Goal: Task Accomplishment & Management: Use online tool/utility

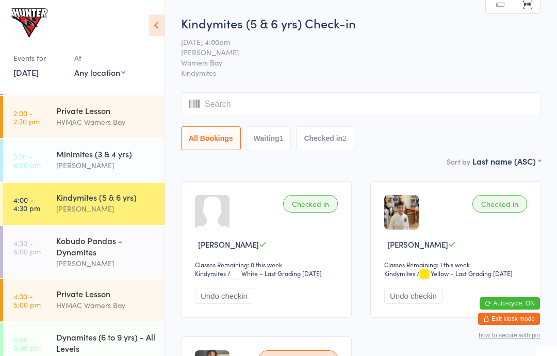
scroll to position [145, 0]
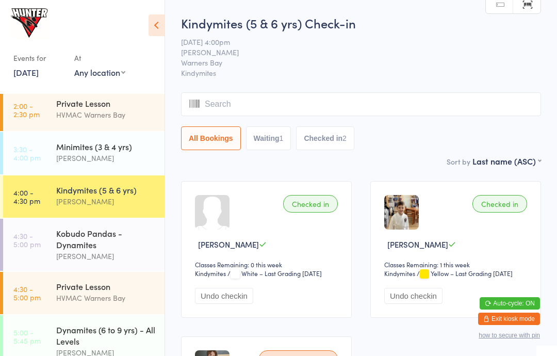
click at [84, 241] on div "Kobudo Pandas - Dynamites" at bounding box center [106, 238] width 100 height 23
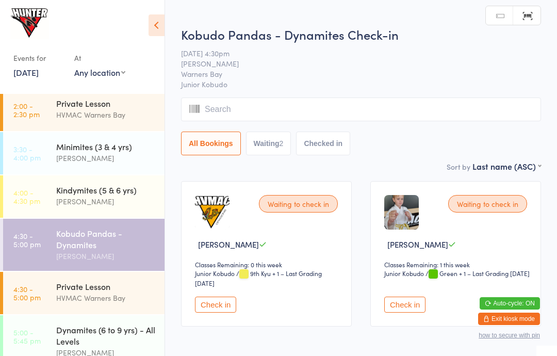
click at [400, 305] on button "Check in" at bounding box center [404, 305] width 41 height 16
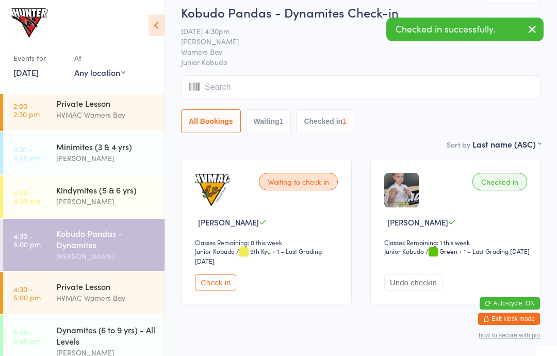
scroll to position [54, 0]
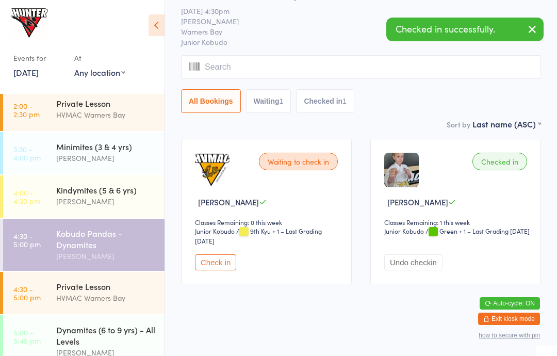
click at [102, 292] on div "Private Lesson" at bounding box center [106, 286] width 100 height 11
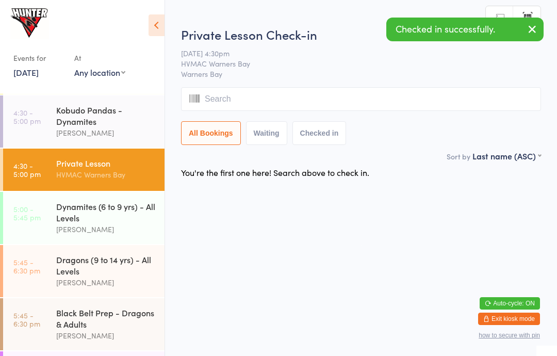
scroll to position [267, 0]
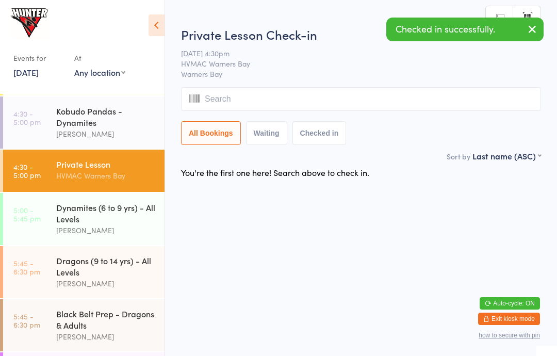
click at [112, 224] on div "Dynamites (6 to 9 yrs) - All Levels" at bounding box center [106, 213] width 100 height 23
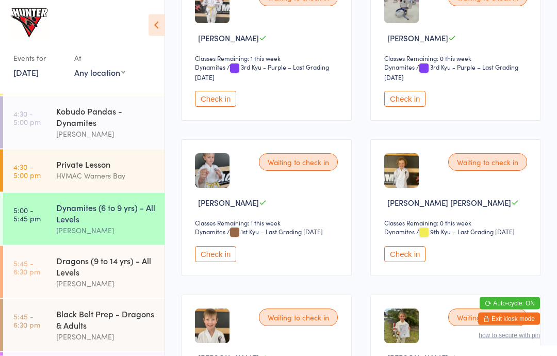
scroll to position [538, 0]
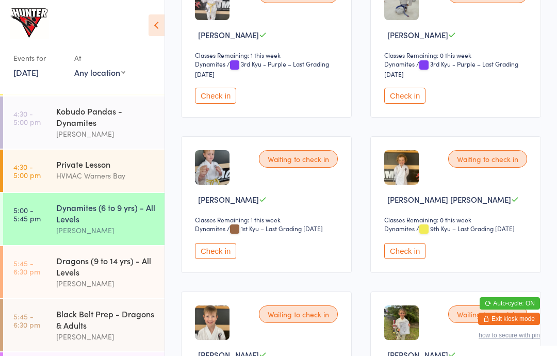
click at [224, 259] on button "Check in" at bounding box center [215, 251] width 41 height 16
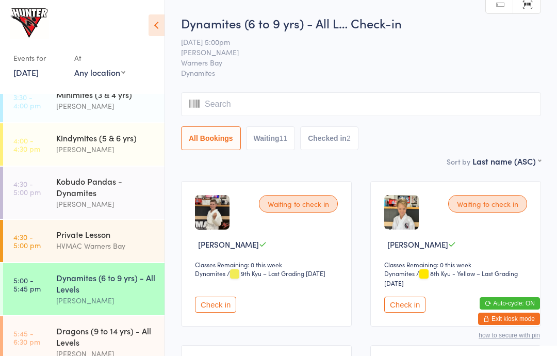
scroll to position [185, 0]
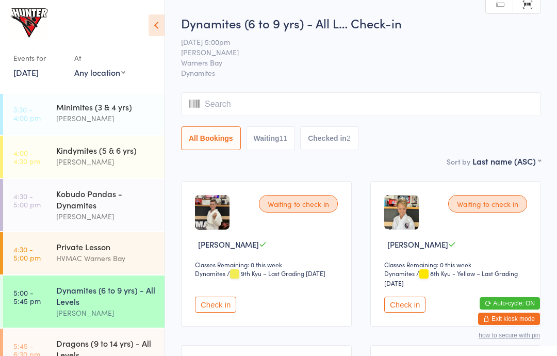
click at [151, 205] on div "Kobudo Pandas - Dynamites" at bounding box center [106, 199] width 100 height 23
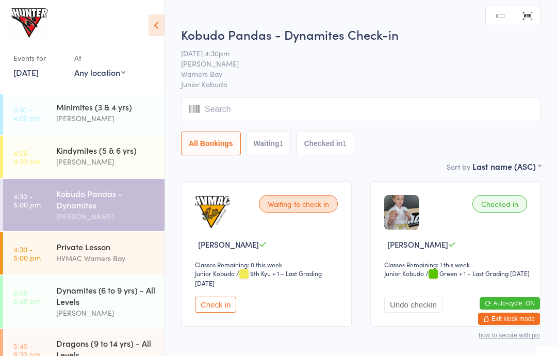
click at [161, 18] on icon at bounding box center [157, 25] width 16 height 22
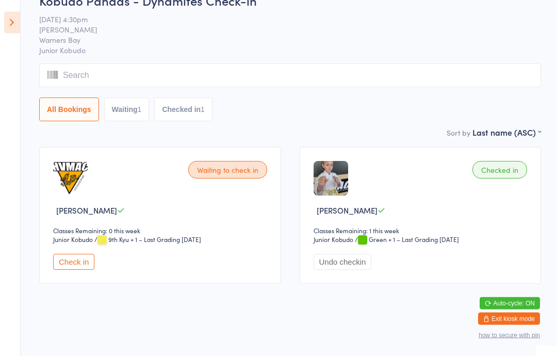
scroll to position [45, 0]
click at [70, 254] on button "Check in" at bounding box center [73, 262] width 41 height 16
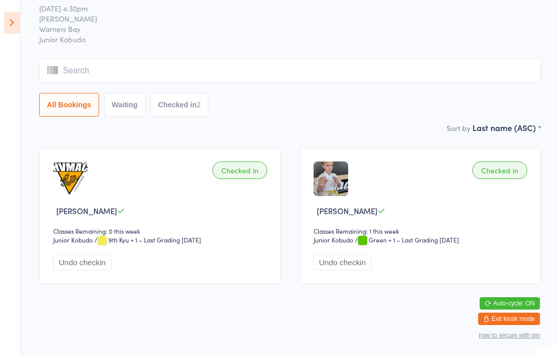
click at [18, 20] on icon at bounding box center [12, 23] width 16 height 22
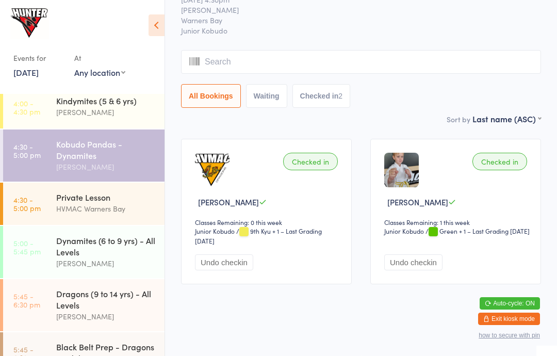
scroll to position [202, 0]
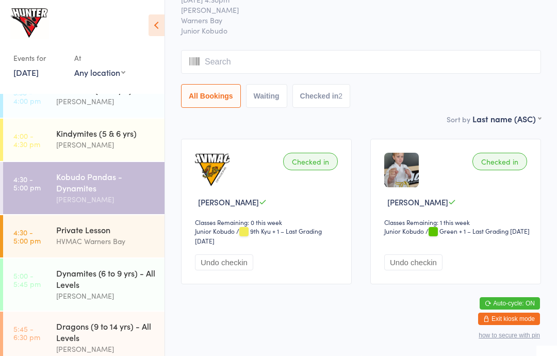
click at [47, 292] on link "5:00 - 5:45 pm Dynamites (6 to 9 yrs) - All Levels [PERSON_NAME]" at bounding box center [83, 284] width 161 height 52
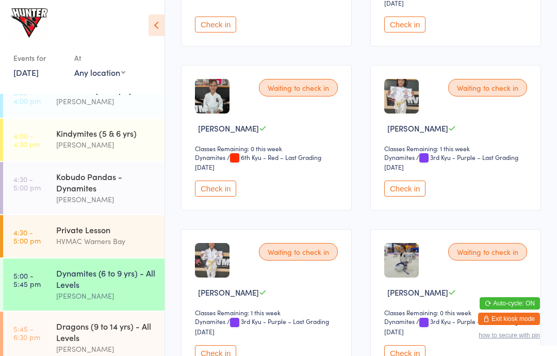
scroll to position [281, 0]
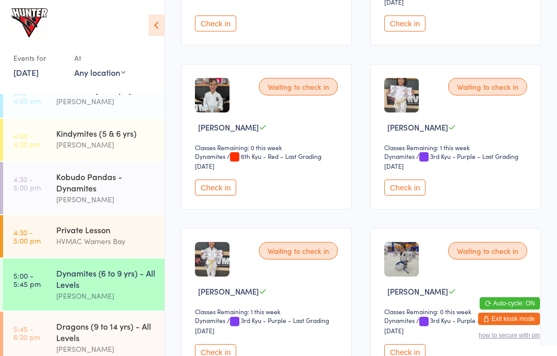
click at [217, 190] on button "Check in" at bounding box center [215, 188] width 41 height 16
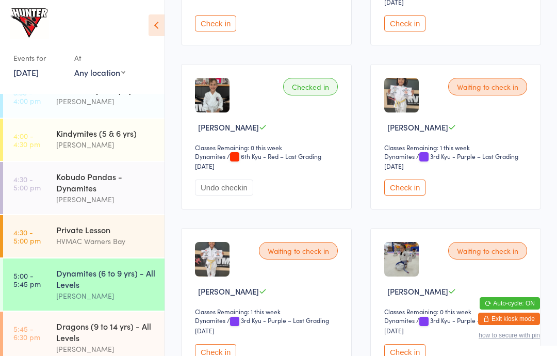
click at [159, 23] on icon at bounding box center [157, 25] width 16 height 22
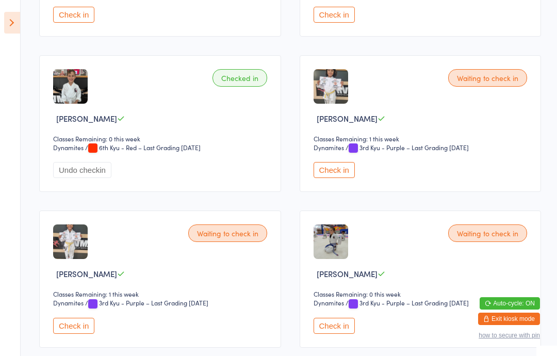
click at [17, 20] on icon at bounding box center [12, 23] width 16 height 22
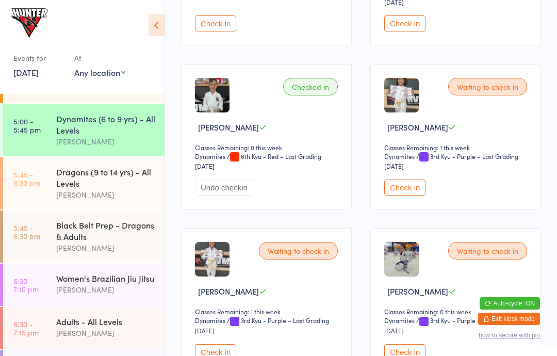
scroll to position [373, 0]
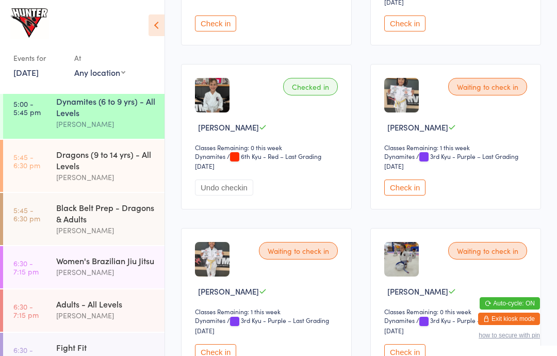
click at [95, 278] on div "[PERSON_NAME]" at bounding box center [106, 272] width 100 height 12
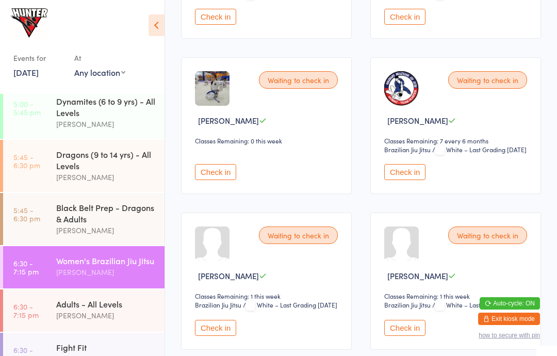
scroll to position [283, 0]
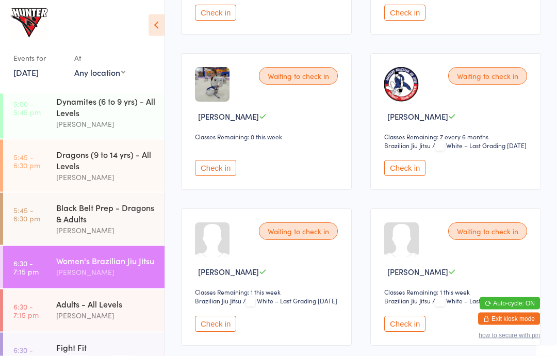
click at [506, 85] on div "Waiting to check in" at bounding box center [487, 77] width 79 height 18
click at [412, 176] on button "Check in" at bounding box center [404, 168] width 41 height 16
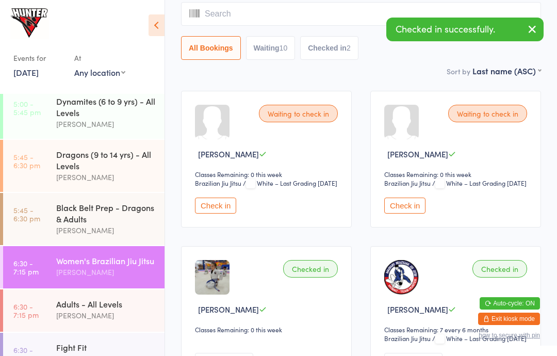
scroll to position [0, 0]
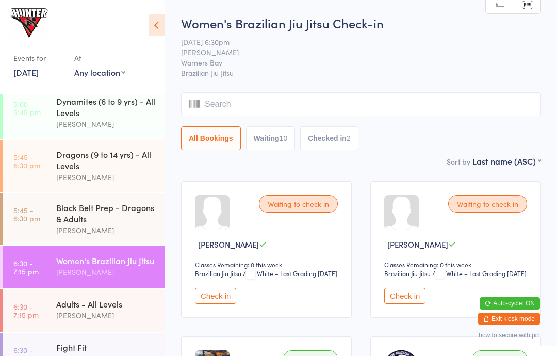
click at [83, 111] on div "Dynamites (6 to 9 yrs) - All Levels" at bounding box center [106, 106] width 100 height 23
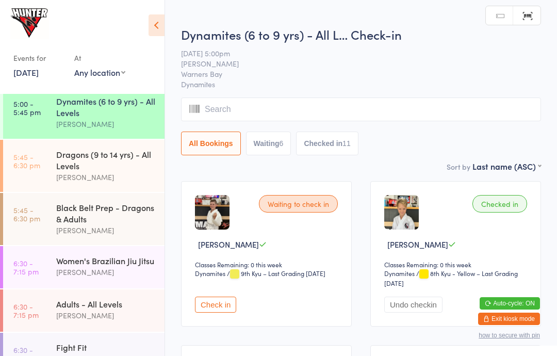
click at [157, 30] on icon at bounding box center [157, 25] width 16 height 22
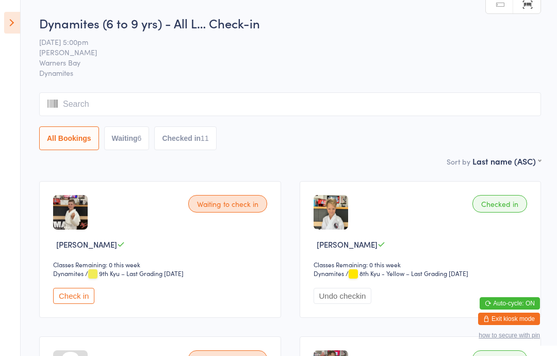
click at [6, 21] on icon at bounding box center [12, 23] width 16 height 22
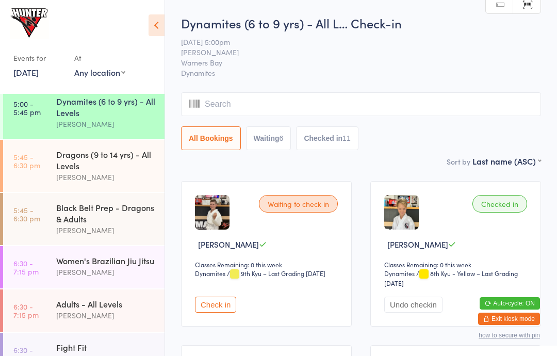
click at [109, 224] on div "Black Belt Prep - Dragons & Adults" at bounding box center [106, 213] width 100 height 23
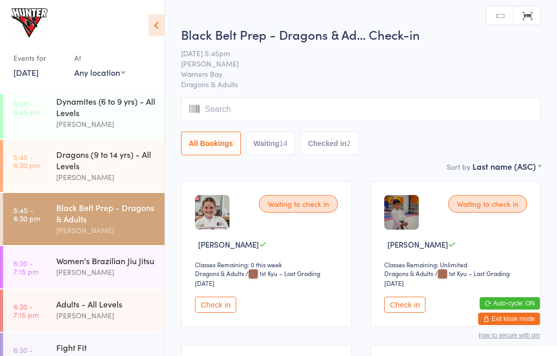
click at [162, 26] on icon at bounding box center [157, 25] width 16 height 22
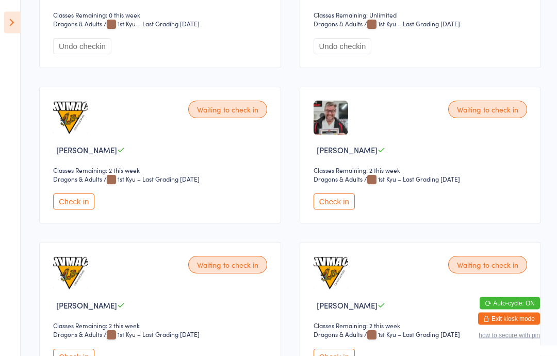
scroll to position [742, 0]
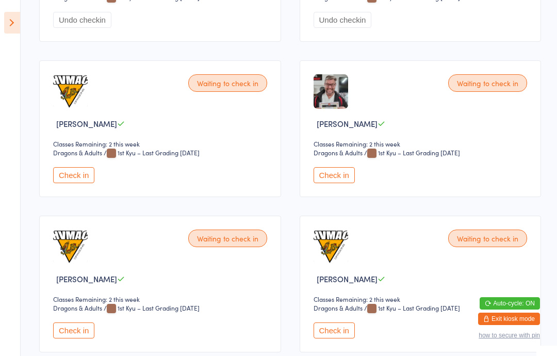
click at [332, 177] on button "Check in" at bounding box center [334, 175] width 41 height 16
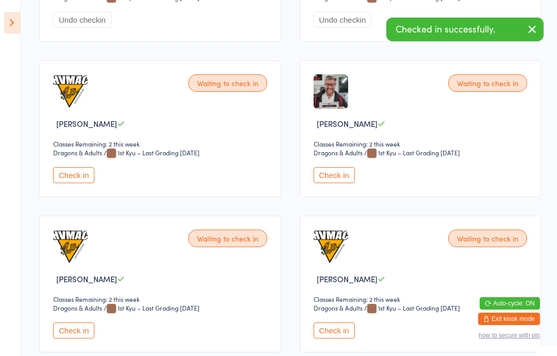
click at [88, 338] on button "Check in" at bounding box center [73, 330] width 41 height 16
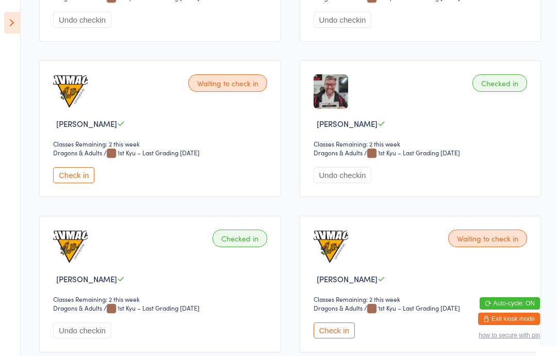
click at [17, 27] on icon at bounding box center [12, 23] width 16 height 22
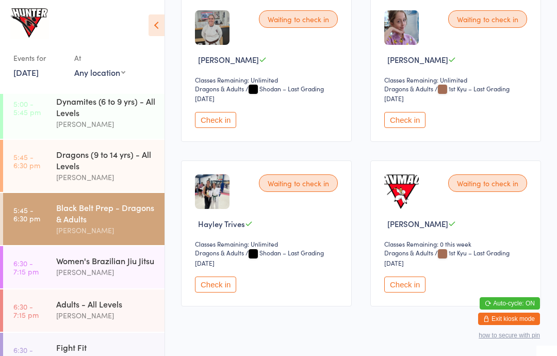
scroll to position [1173, 0]
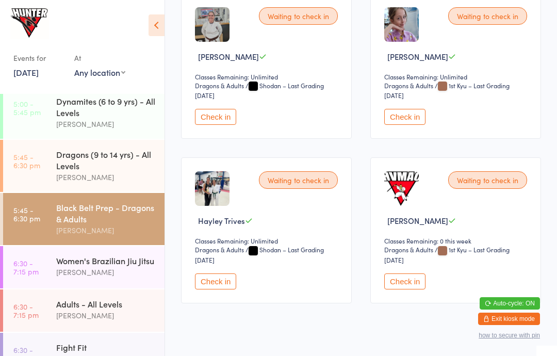
click at [101, 164] on div "Dragons (9 to 14 yrs) - All Levels" at bounding box center [106, 160] width 100 height 23
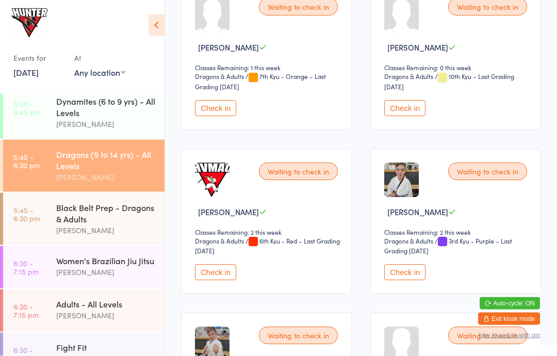
scroll to position [1321, 0]
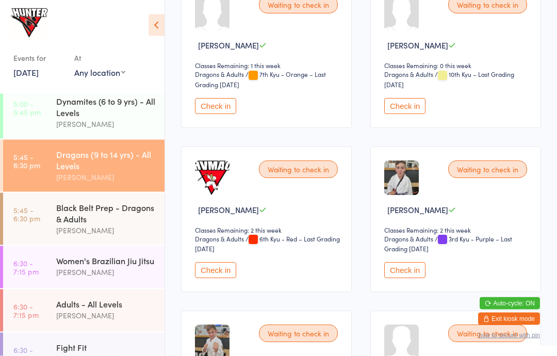
click at [412, 279] on button "Check in" at bounding box center [404, 271] width 41 height 16
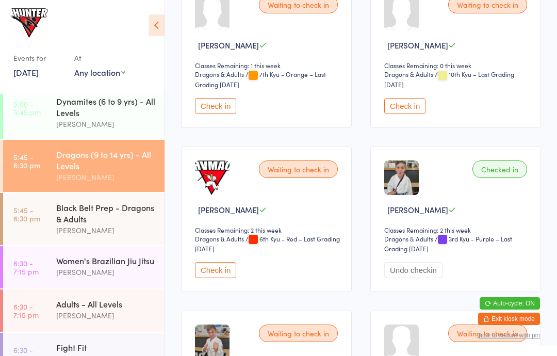
click at [68, 224] on div "Black Belt Prep - Dragons & Adults" at bounding box center [106, 213] width 100 height 23
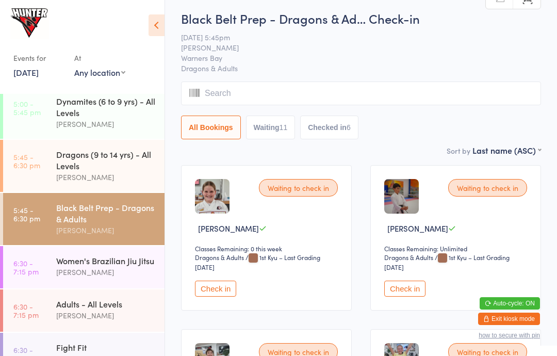
scroll to position [30, 0]
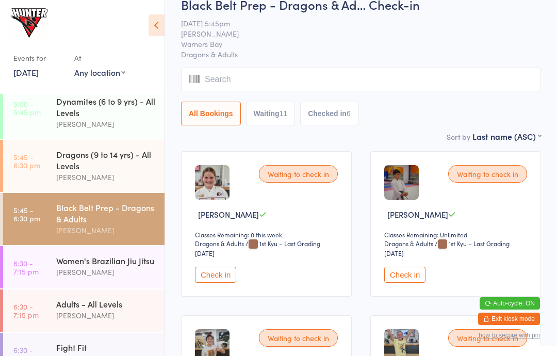
click at [430, 72] on input "search" at bounding box center [361, 80] width 360 height 24
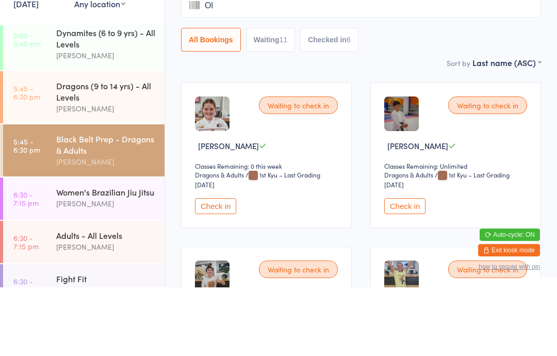
type input "Old"
type input "E"
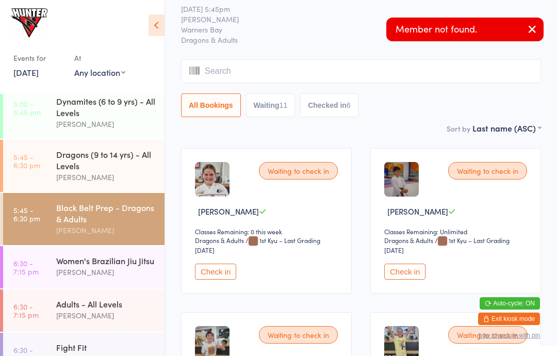
scroll to position [6, 0]
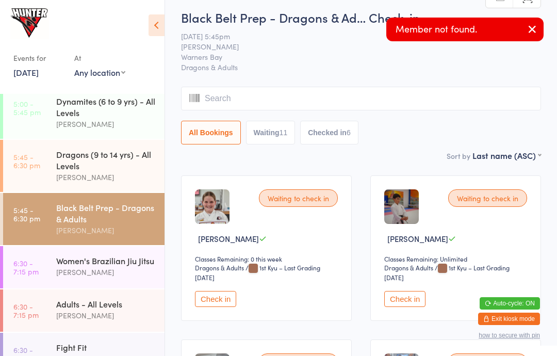
click at [156, 16] on icon at bounding box center [157, 25] width 16 height 22
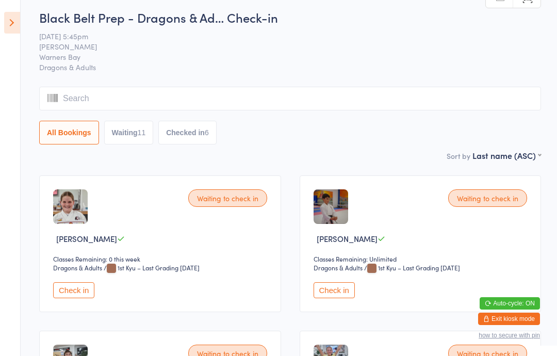
click at [17, 20] on icon at bounding box center [12, 23] width 16 height 22
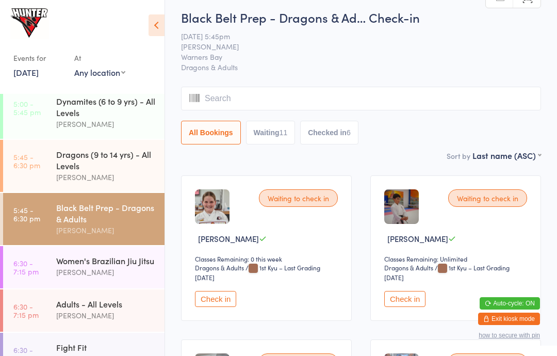
click at [127, 171] on div "Dragons (9 to 14 yrs) - All Levels" at bounding box center [106, 160] width 100 height 23
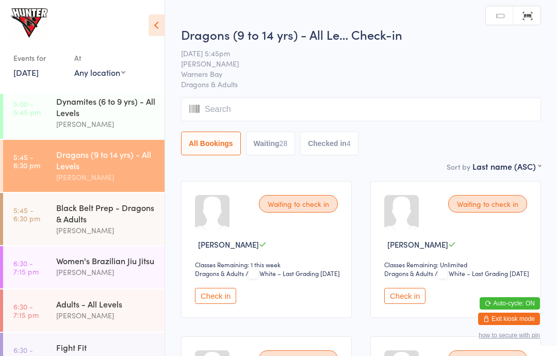
click at [161, 24] on icon at bounding box center [157, 25] width 16 height 22
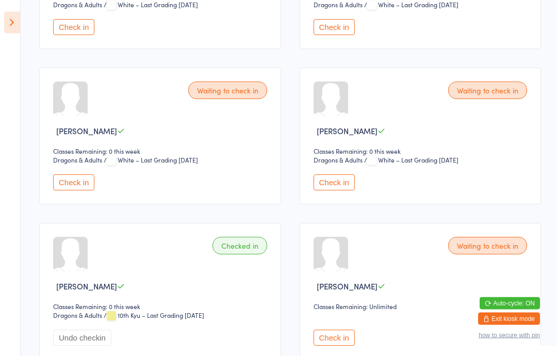
scroll to position [2289, 0]
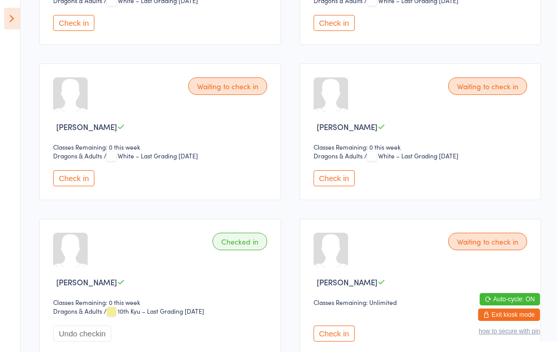
click at [7, 17] on icon at bounding box center [12, 23] width 16 height 22
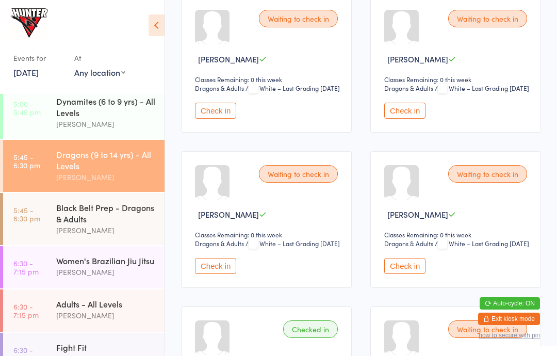
click at [112, 224] on div "Black Belt Prep - Dragons & Adults" at bounding box center [106, 213] width 100 height 23
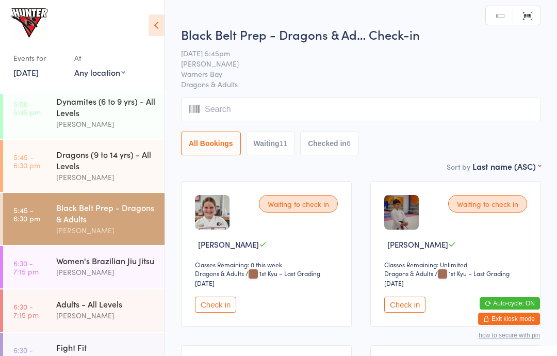
click at [160, 30] on icon at bounding box center [157, 25] width 16 height 22
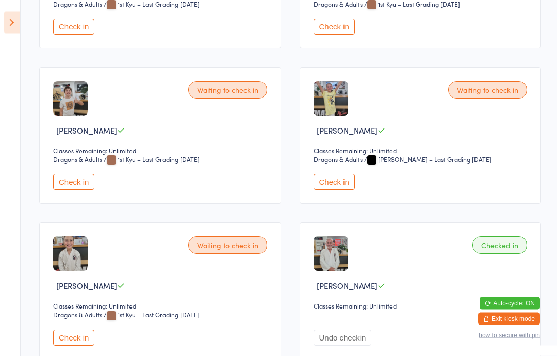
click at [69, 189] on button "Check in" at bounding box center [73, 182] width 41 height 16
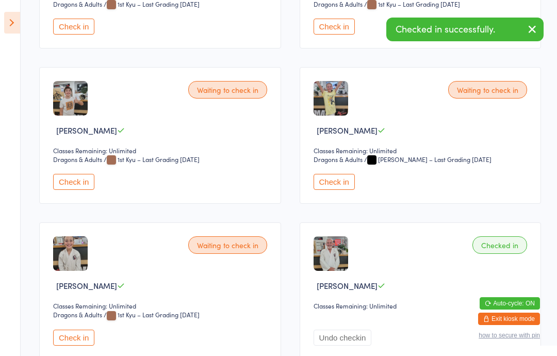
click at [338, 186] on button "Check in" at bounding box center [334, 182] width 41 height 16
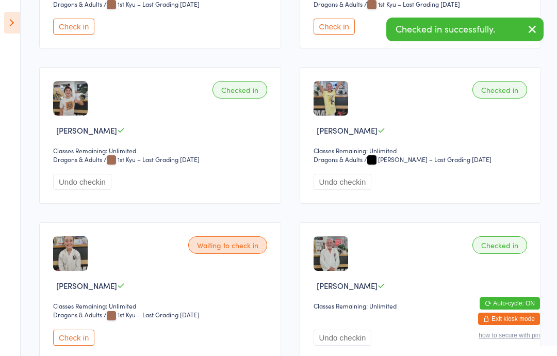
click at [70, 337] on button "Check in" at bounding box center [73, 338] width 41 height 16
click at [8, 13] on icon at bounding box center [12, 23] width 16 height 22
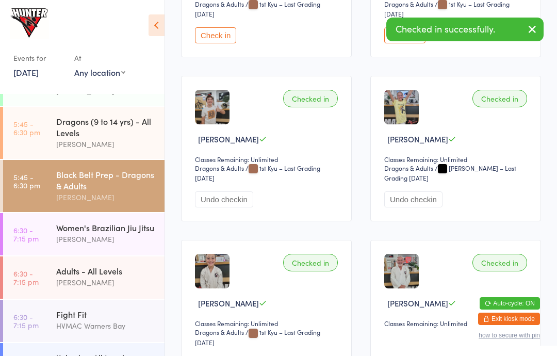
scroll to position [406, 0]
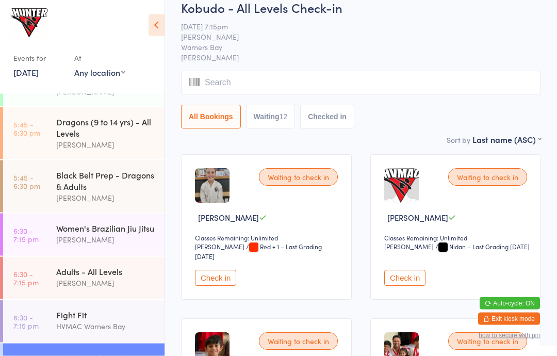
scroll to position [27, 0]
click at [212, 282] on button "Check in" at bounding box center [215, 278] width 41 height 16
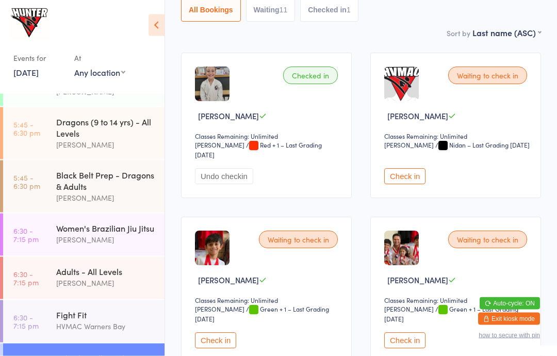
scroll to position [128, 0]
click at [128, 138] on div "Dragons (9 to 14 yrs) - All Levels" at bounding box center [106, 127] width 100 height 23
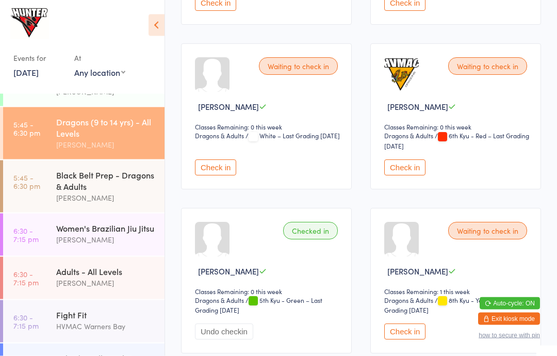
scroll to position [455, 0]
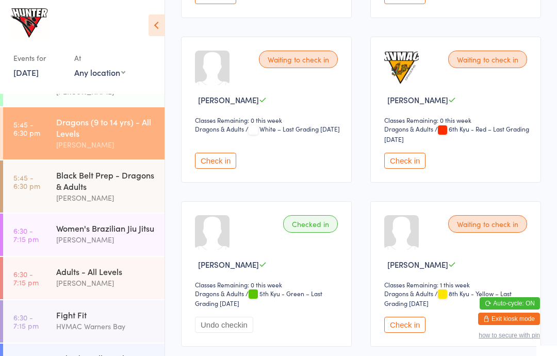
click at [422, 169] on button "Check in" at bounding box center [404, 161] width 41 height 16
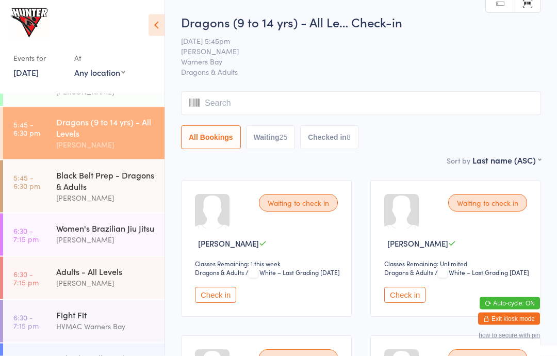
scroll to position [0, 0]
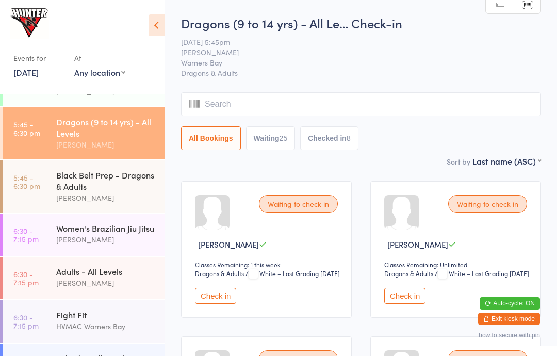
click at [228, 304] on button "Check in" at bounding box center [215, 296] width 41 height 16
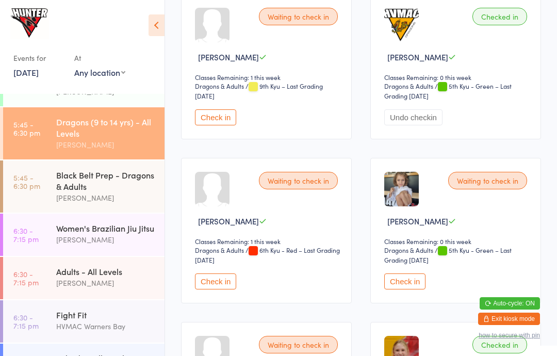
scroll to position [1795, 0]
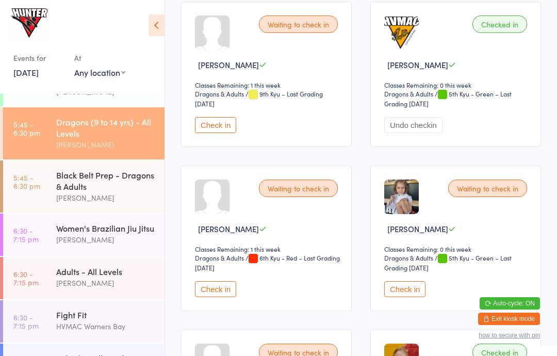
click at [221, 133] on button "Check in" at bounding box center [215, 125] width 41 height 16
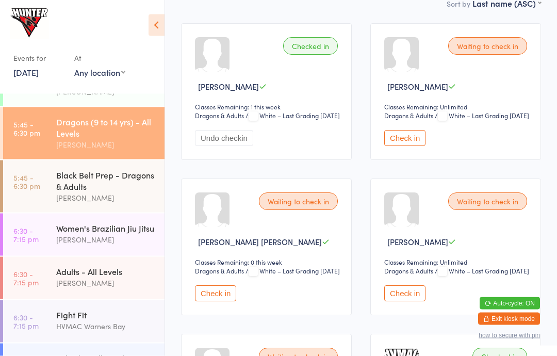
scroll to position [158, 0]
click at [414, 144] on button "Check in" at bounding box center [404, 138] width 41 height 16
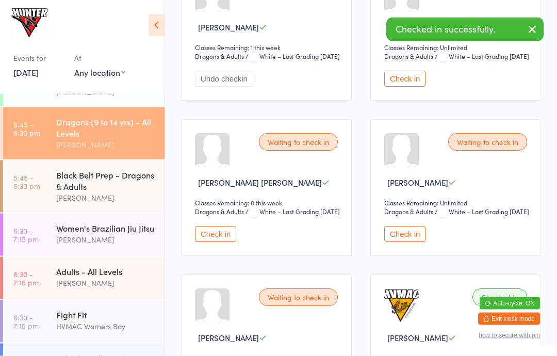
scroll to position [217, 0]
click at [236, 242] on button "Check in" at bounding box center [215, 234] width 41 height 16
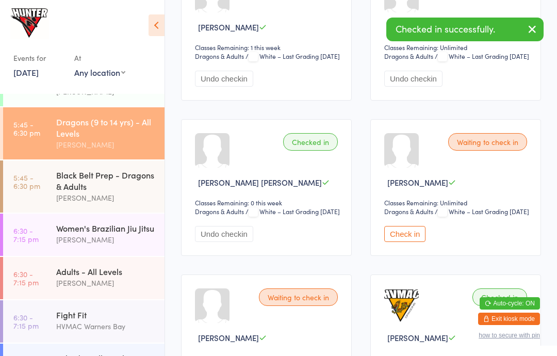
click at [413, 242] on button "Check in" at bounding box center [404, 234] width 41 height 16
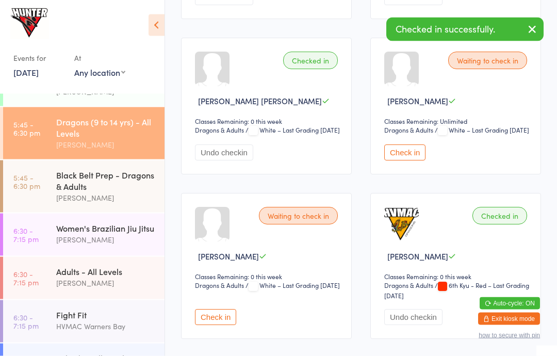
scroll to position [315, 0]
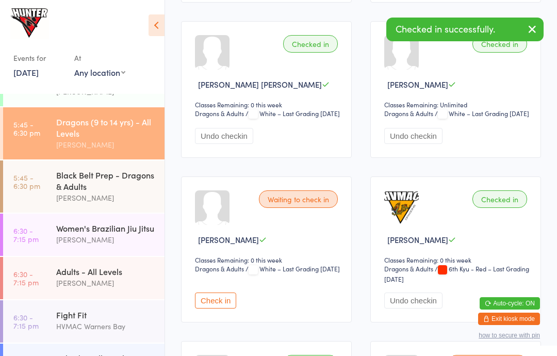
click at [224, 308] on button "Check in" at bounding box center [215, 300] width 41 height 16
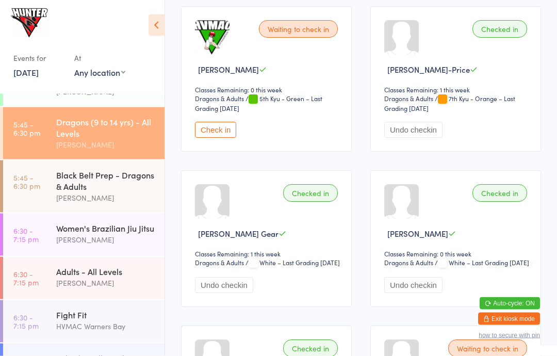
scroll to position [978, 0]
click at [209, 138] on button "Check in" at bounding box center [215, 130] width 41 height 16
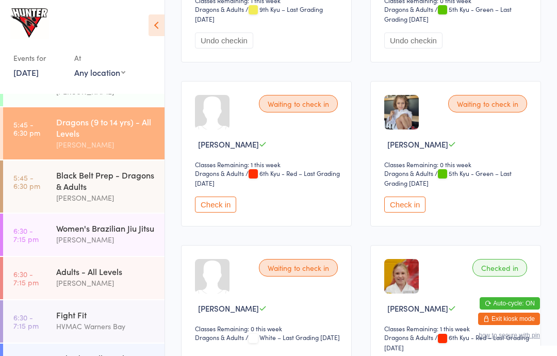
scroll to position [1881, 0]
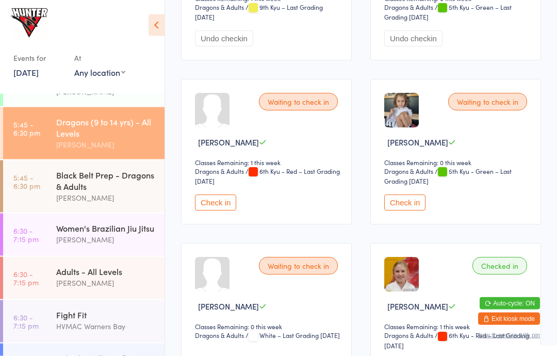
click at [414, 211] on button "Check in" at bounding box center [404, 203] width 41 height 16
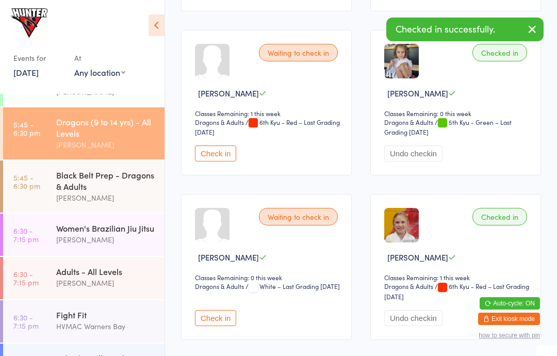
scroll to position [1931, 0]
click at [218, 325] on button "Check in" at bounding box center [215, 318] width 41 height 16
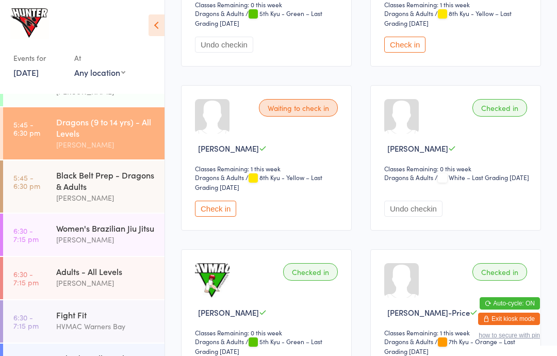
scroll to position [735, 0]
click at [218, 217] on button "Check in" at bounding box center [215, 209] width 41 height 16
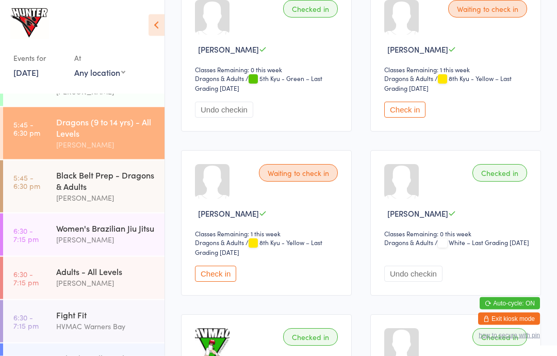
scroll to position [671, 0]
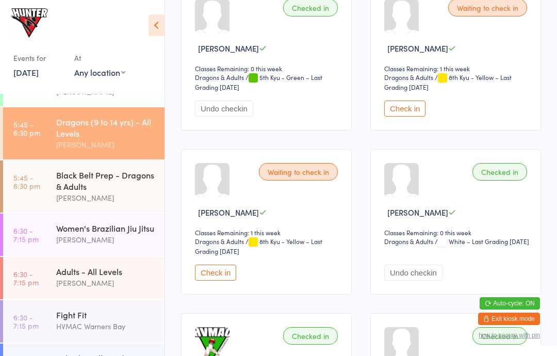
click at [409, 117] on button "Check in" at bounding box center [404, 109] width 41 height 16
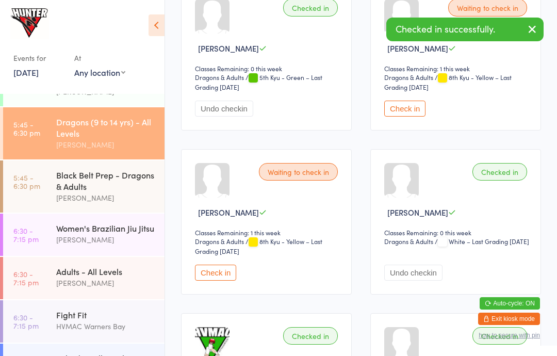
click at [208, 281] on button "Check in" at bounding box center [215, 273] width 41 height 16
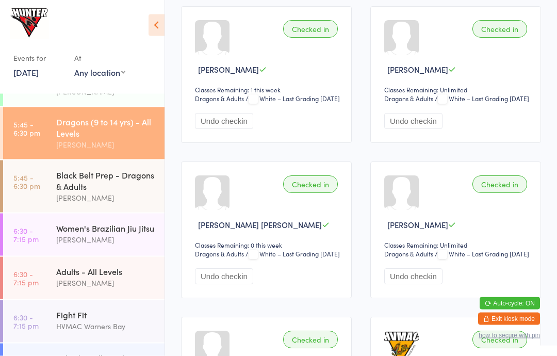
scroll to position [0, 0]
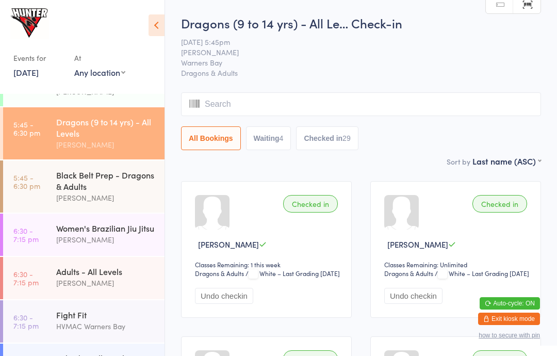
click at [281, 149] on button "Waiting 4" at bounding box center [268, 138] width 45 height 24
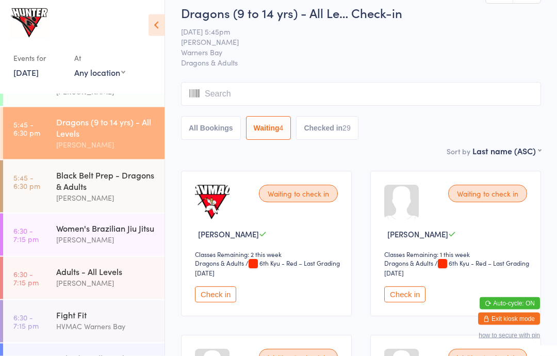
scroll to position [10, 0]
click at [233, 296] on button "Check in" at bounding box center [215, 295] width 41 height 16
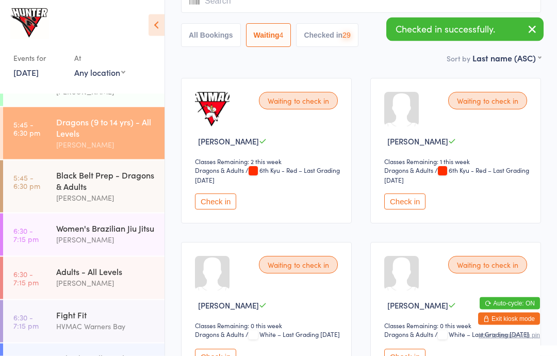
scroll to position [106, 0]
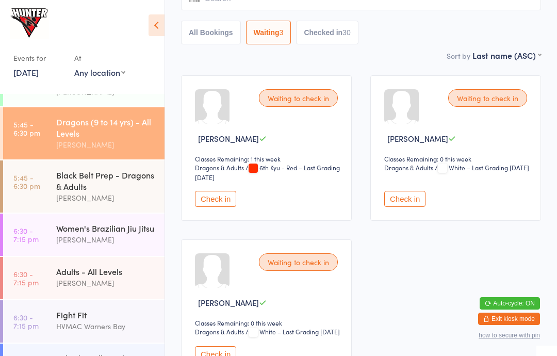
click at [217, 355] on button "Check in" at bounding box center [215, 354] width 41 height 16
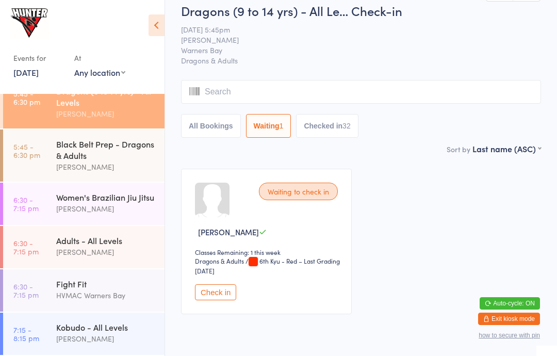
scroll to position [438, 0]
click at [49, 156] on link "5:45 - 6:30 pm Black Belt Prep - Dragons & Adults [PERSON_NAME]" at bounding box center [83, 155] width 161 height 52
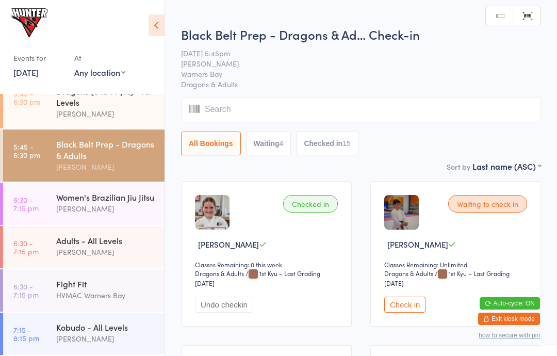
click at [406, 313] on button "Check in" at bounding box center [404, 305] width 41 height 16
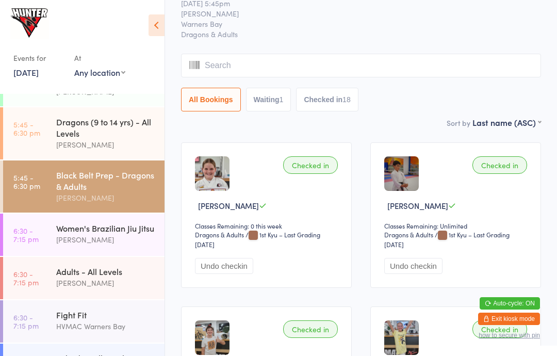
scroll to position [42, 0]
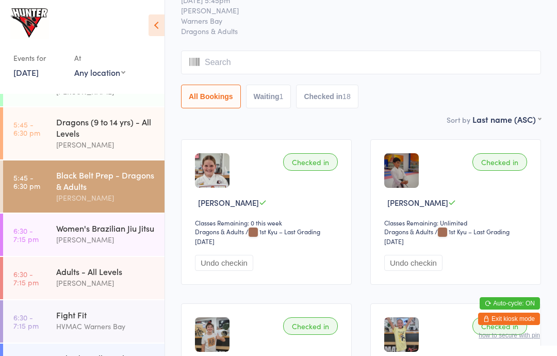
click at [120, 332] on div "HVMAC Warners Bay" at bounding box center [106, 326] width 100 height 12
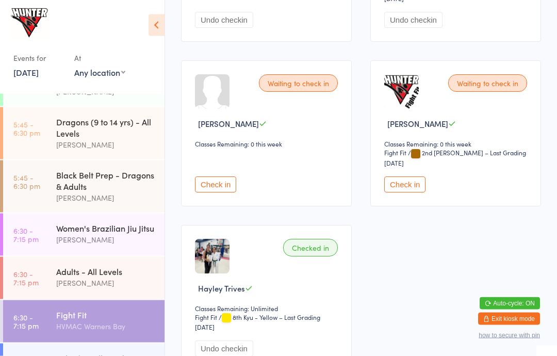
scroll to position [449, 0]
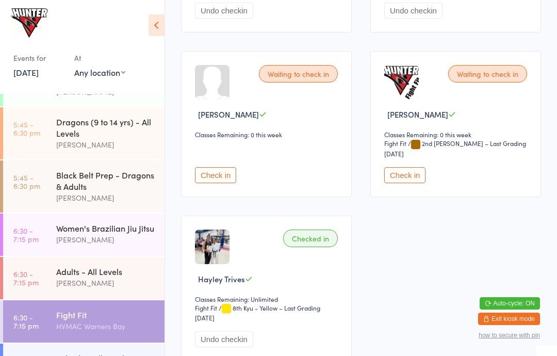
click at [413, 178] on button "Check in" at bounding box center [404, 175] width 41 height 16
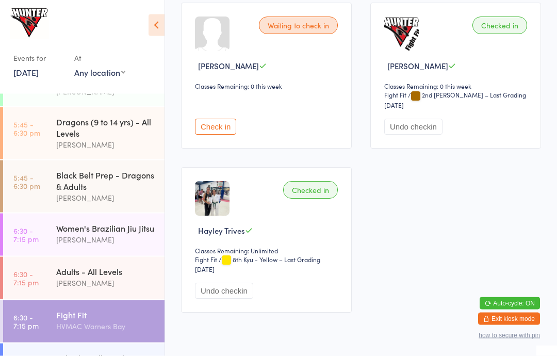
scroll to position [501, 0]
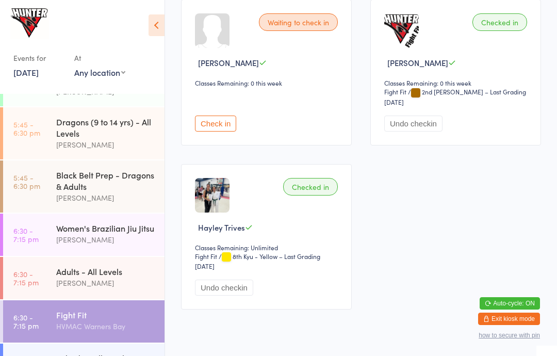
click at [82, 234] on div "Women's Brazilian Jiu Jitsu" at bounding box center [106, 227] width 100 height 11
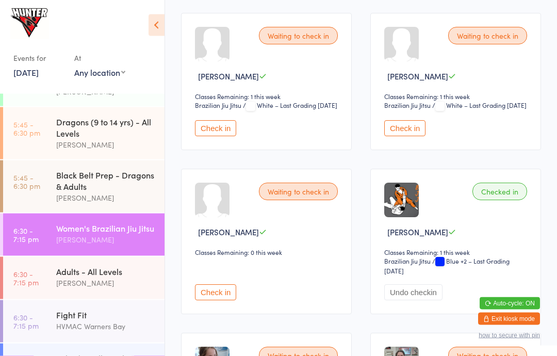
scroll to position [480, 0]
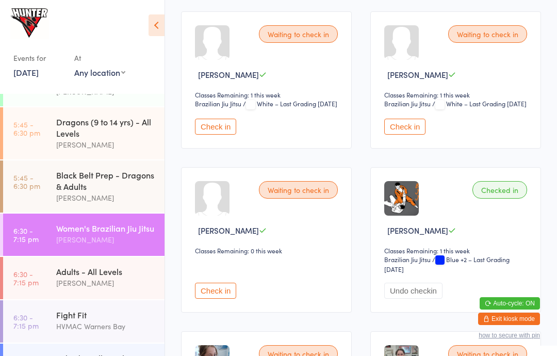
click at [216, 135] on button "Check in" at bounding box center [215, 127] width 41 height 16
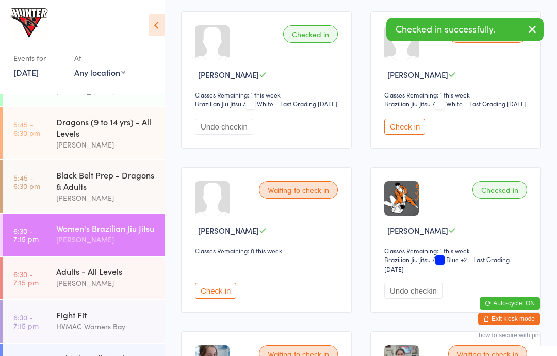
click at [397, 135] on button "Check in" at bounding box center [404, 127] width 41 height 16
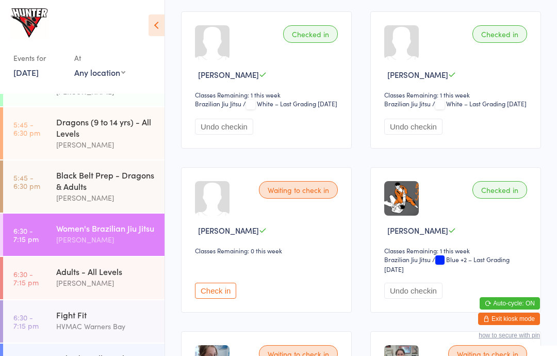
click at [125, 289] on div "[PERSON_NAME]" at bounding box center [106, 283] width 100 height 12
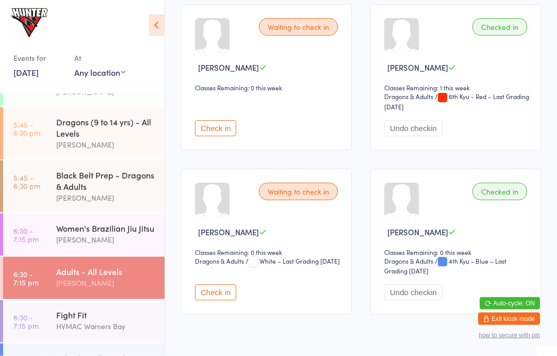
scroll to position [506, 0]
click at [226, 296] on button "Check in" at bounding box center [215, 292] width 41 height 16
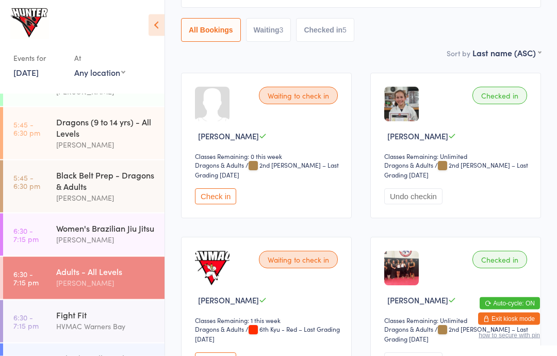
scroll to position [0, 0]
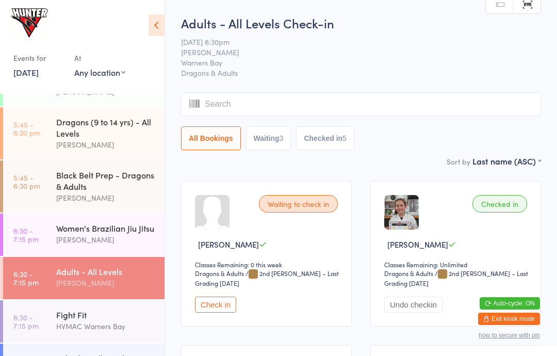
click at [221, 301] on button "Check in" at bounding box center [215, 305] width 41 height 16
